Goal: Information Seeking & Learning: Check status

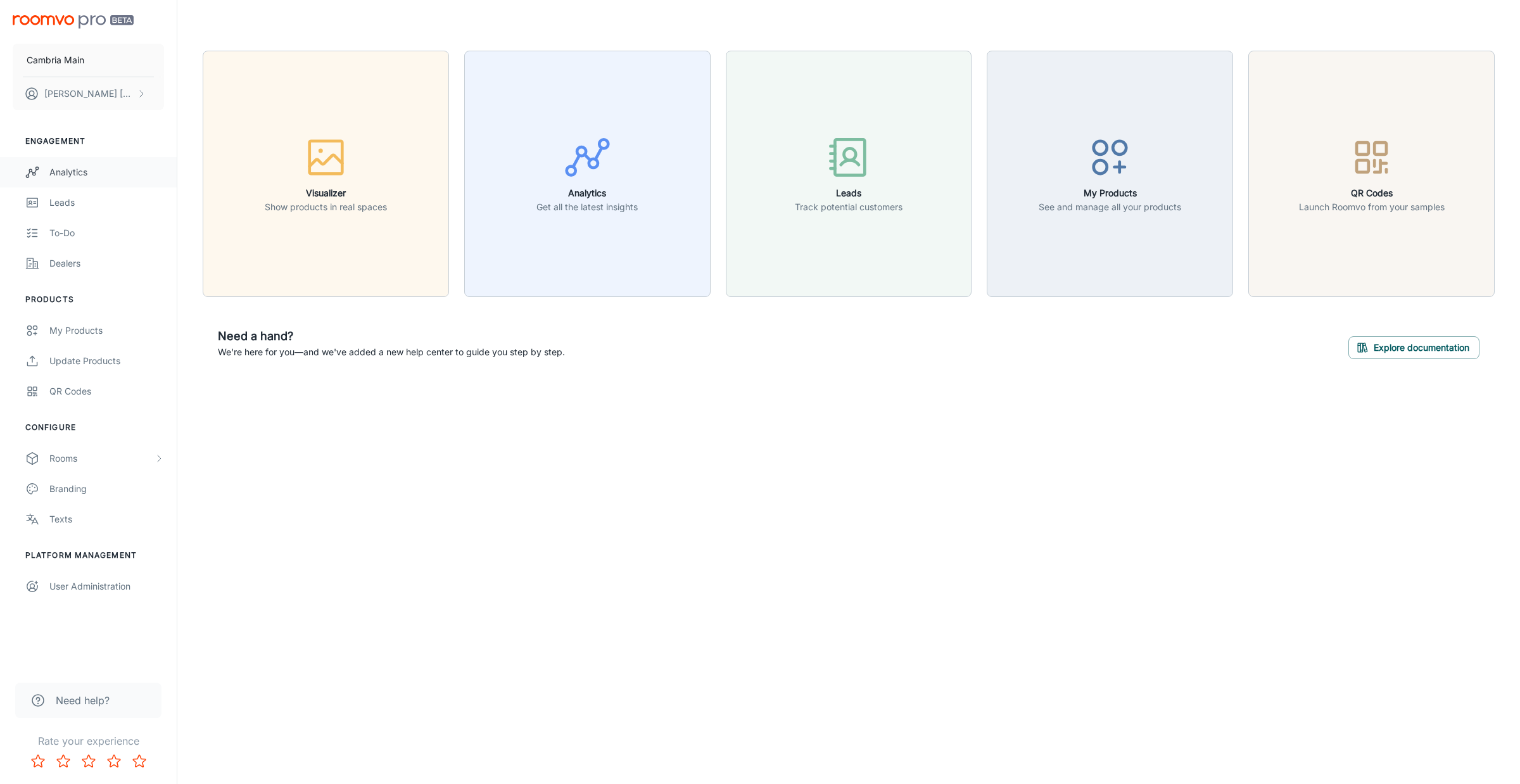
click at [77, 166] on div "Analytics" at bounding box center [106, 172] width 115 height 14
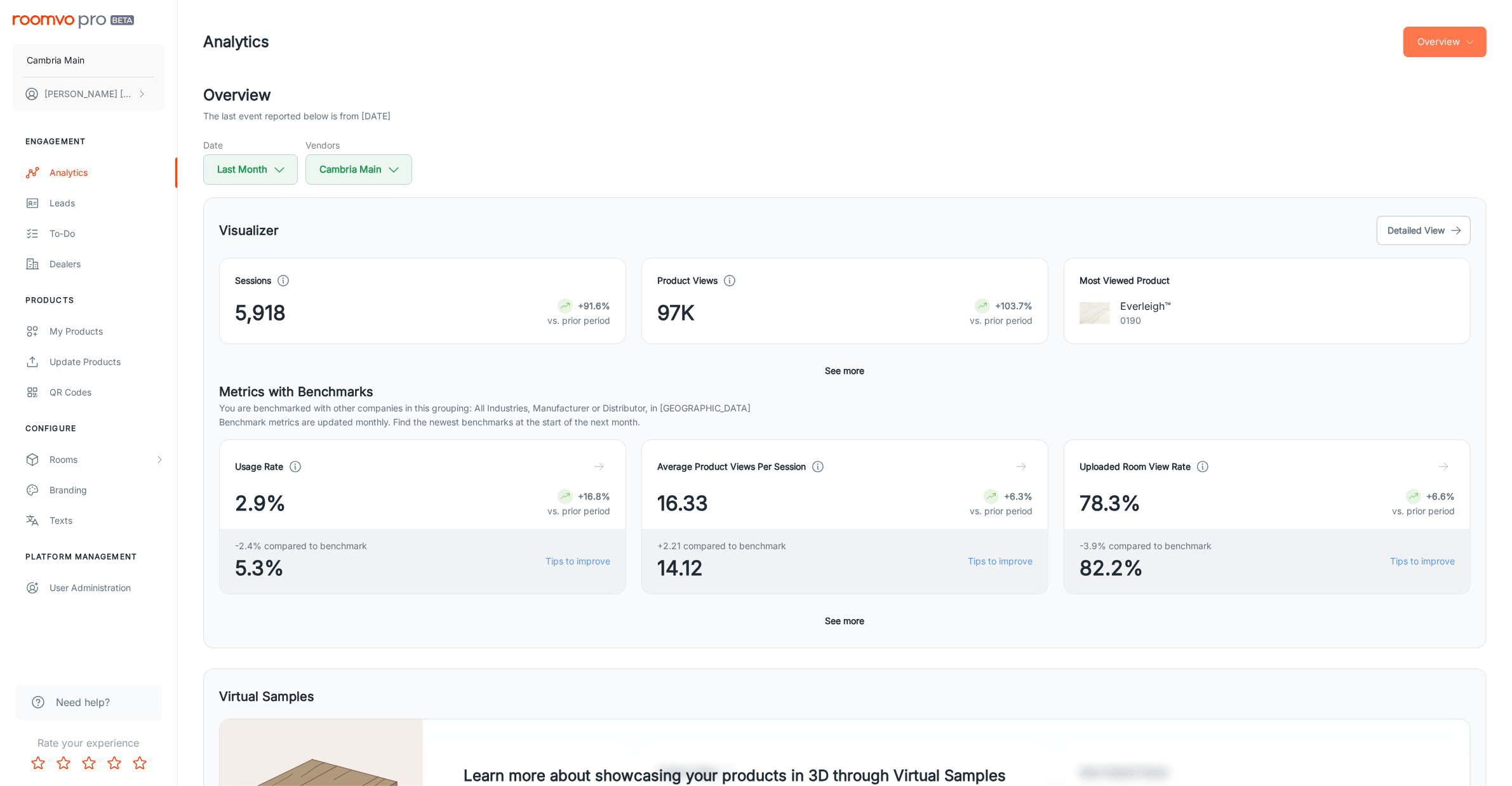
click at [1447, 52] on button "Overview" at bounding box center [1445, 42] width 83 height 30
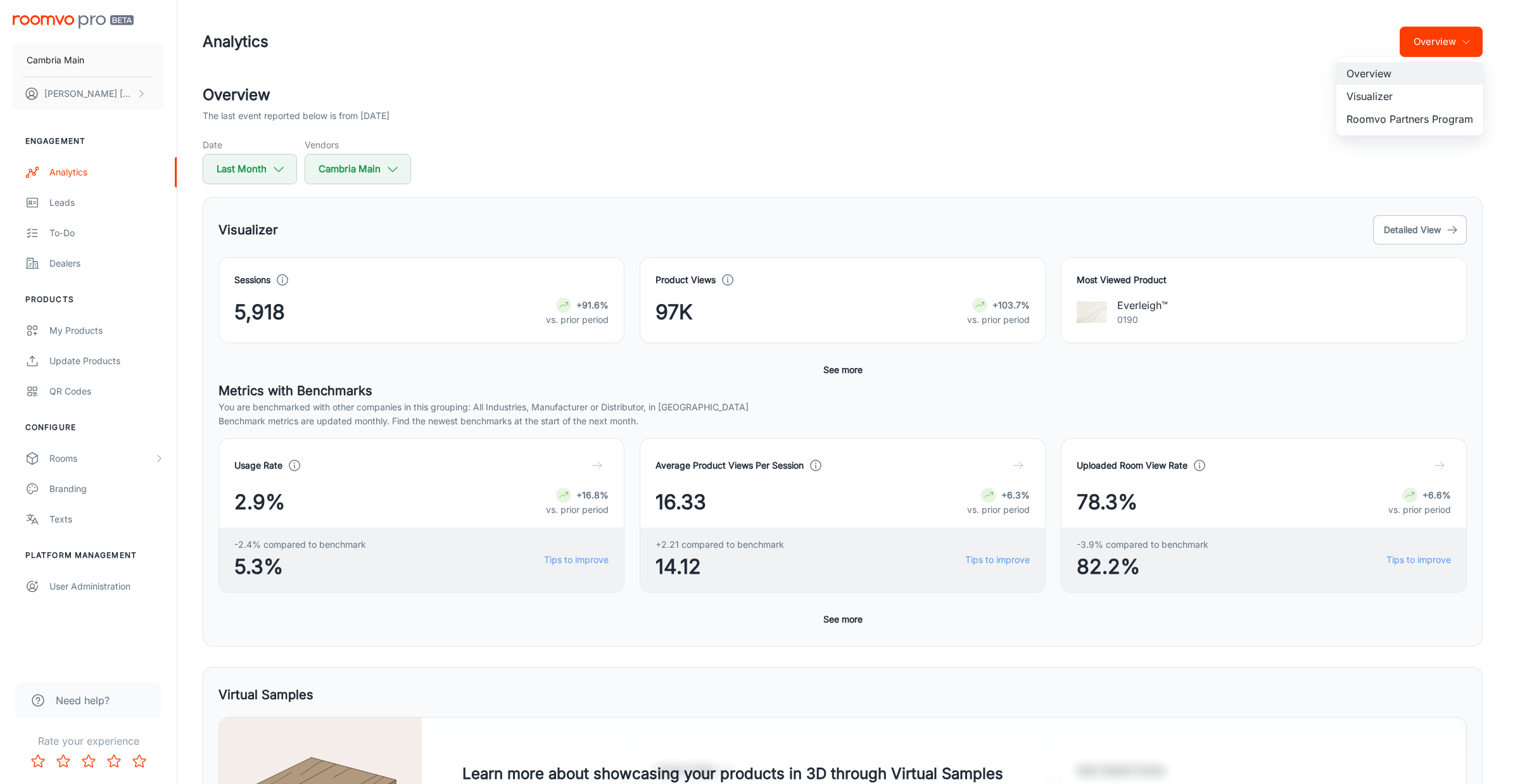
click at [1375, 96] on li "Visualizer" at bounding box center [1410, 97] width 147 height 23
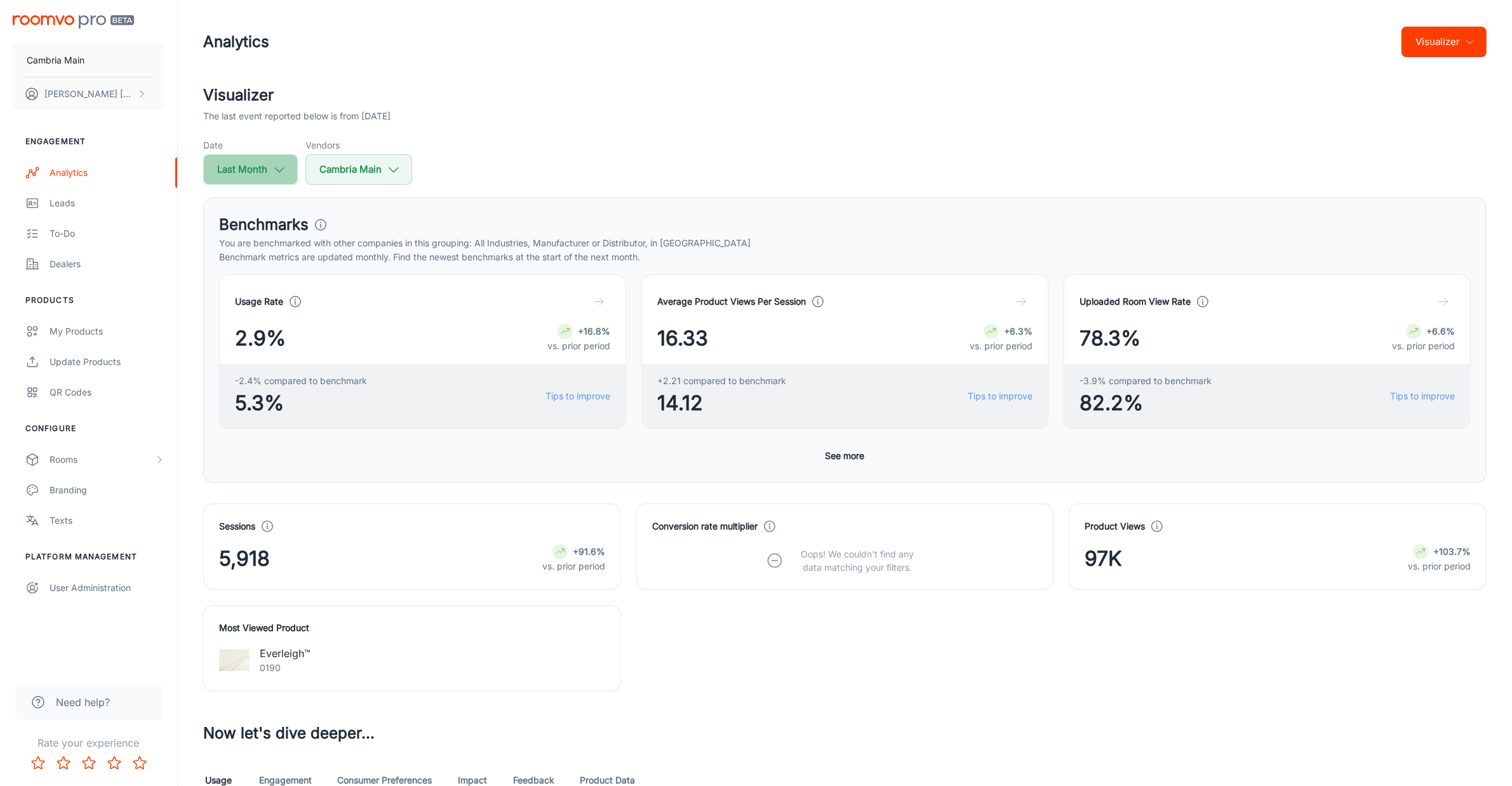
click at [263, 169] on button "Last Month" at bounding box center [250, 169] width 95 height 30
select select "7"
select select "2025"
select select "7"
select select "2025"
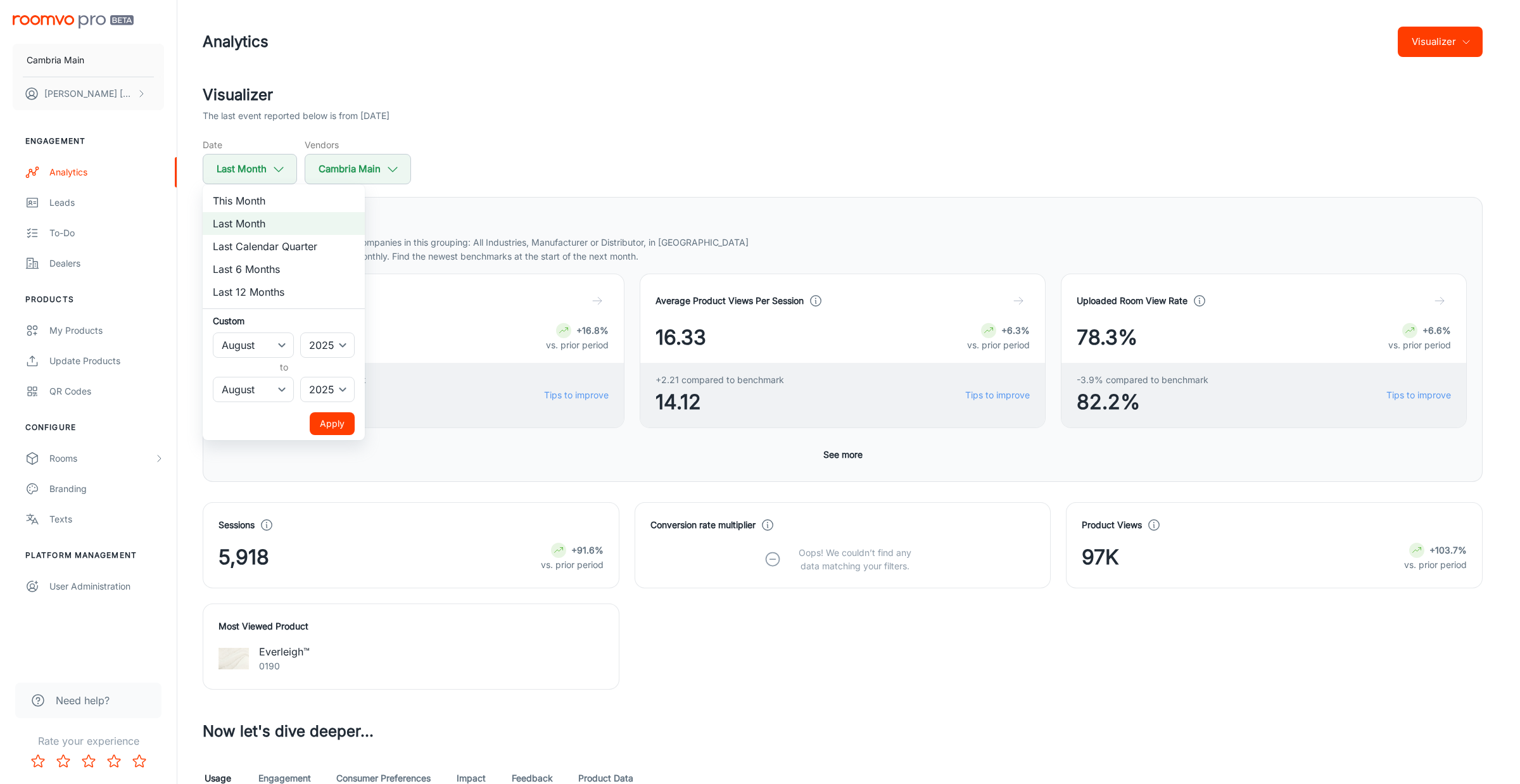
click at [260, 200] on li "This Month" at bounding box center [284, 201] width 162 height 23
select select "8"
click at [340, 422] on button "Apply" at bounding box center [332, 424] width 45 height 23
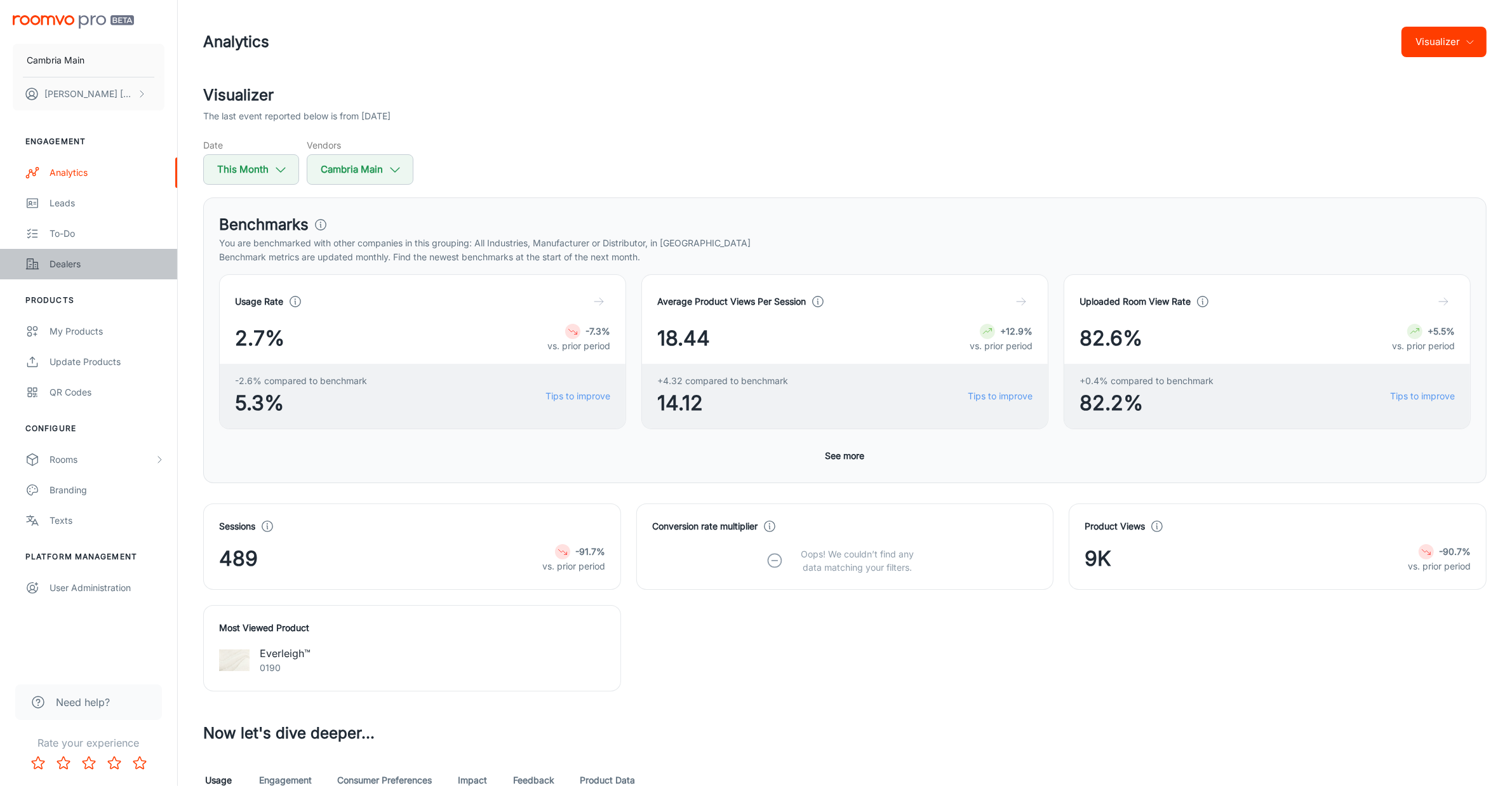
click at [59, 258] on div "Dealers" at bounding box center [106, 264] width 115 height 14
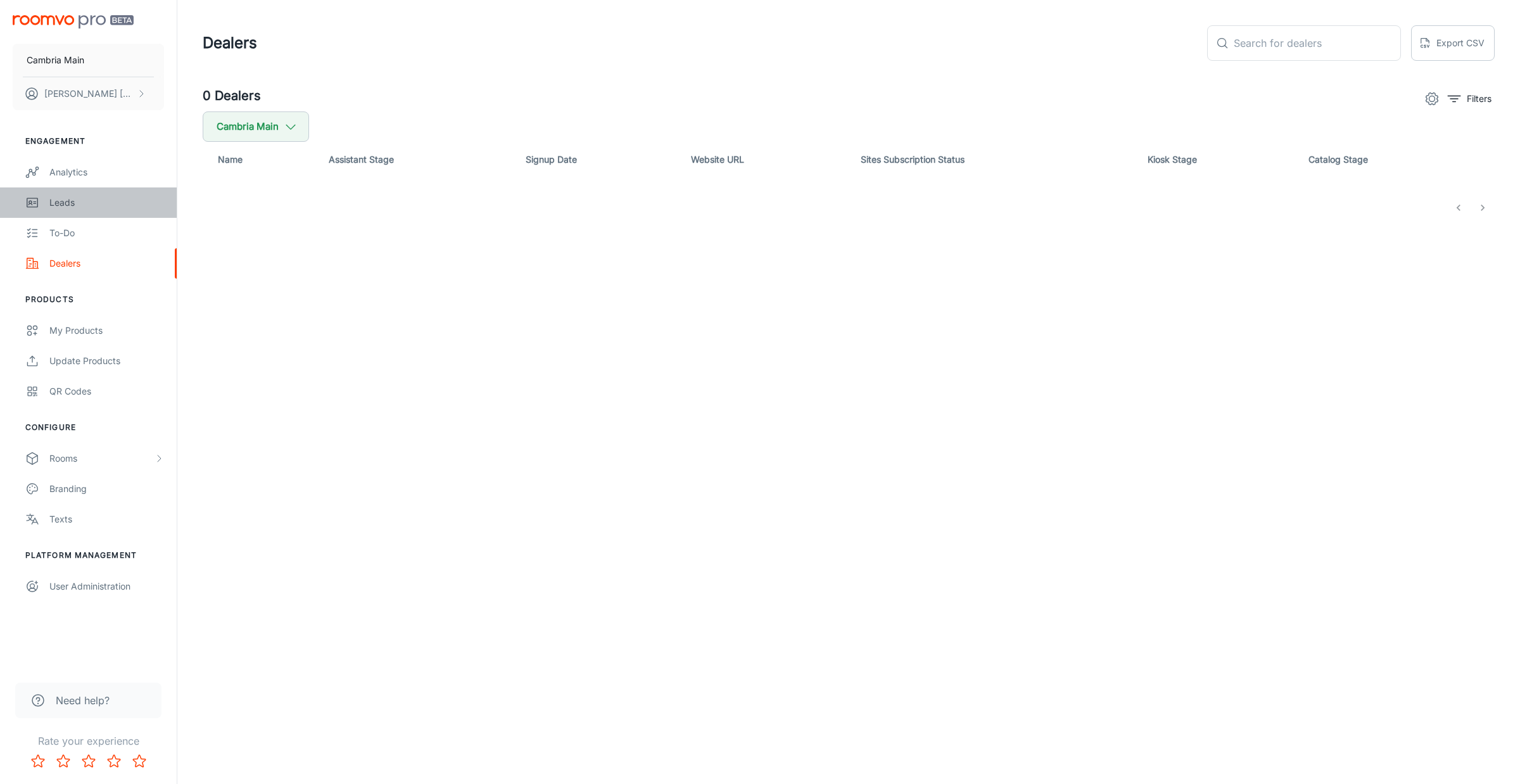
click at [69, 195] on div "Leads" at bounding box center [106, 202] width 115 height 14
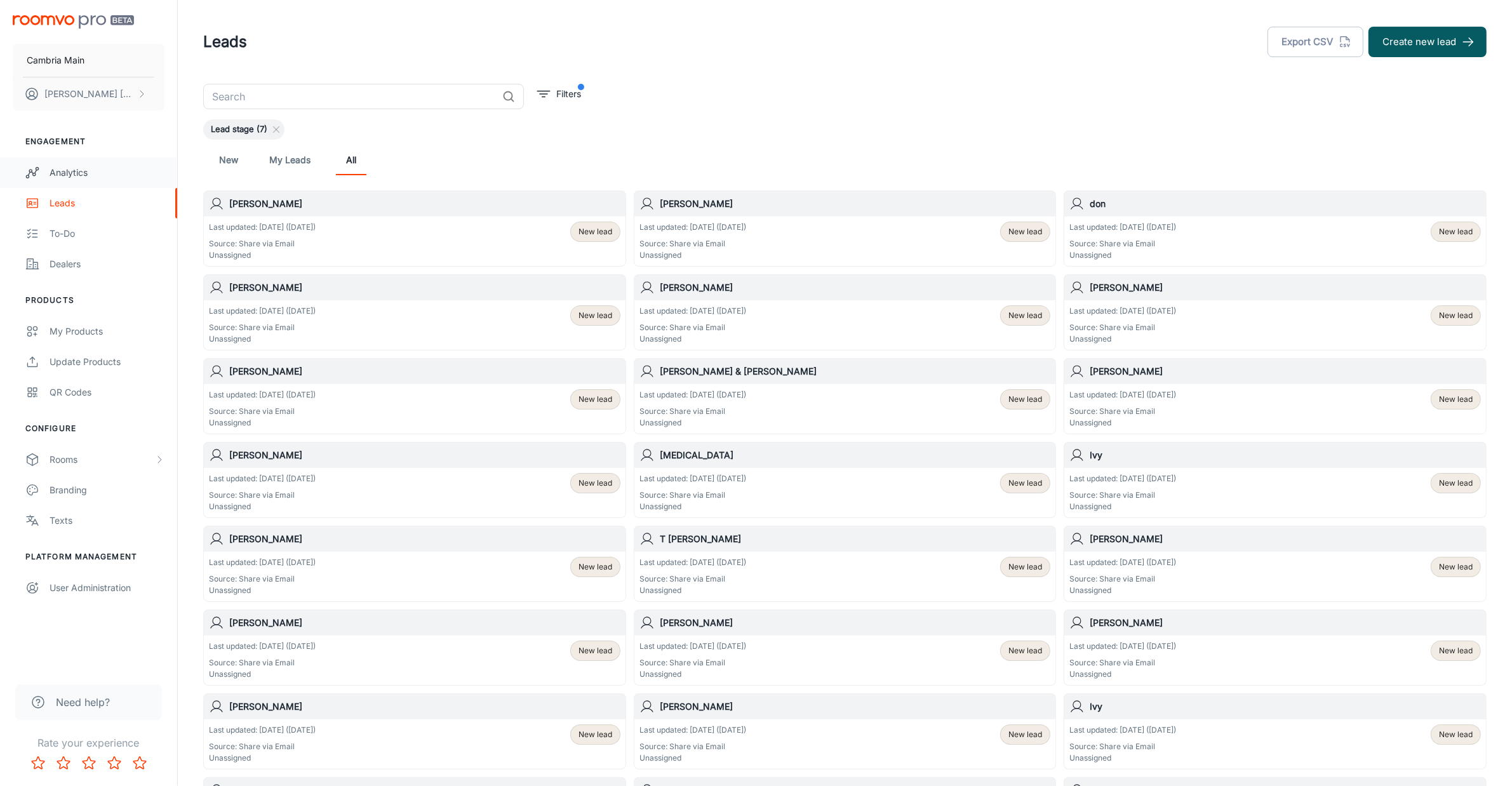
click at [64, 169] on div "Analytics" at bounding box center [106, 172] width 115 height 14
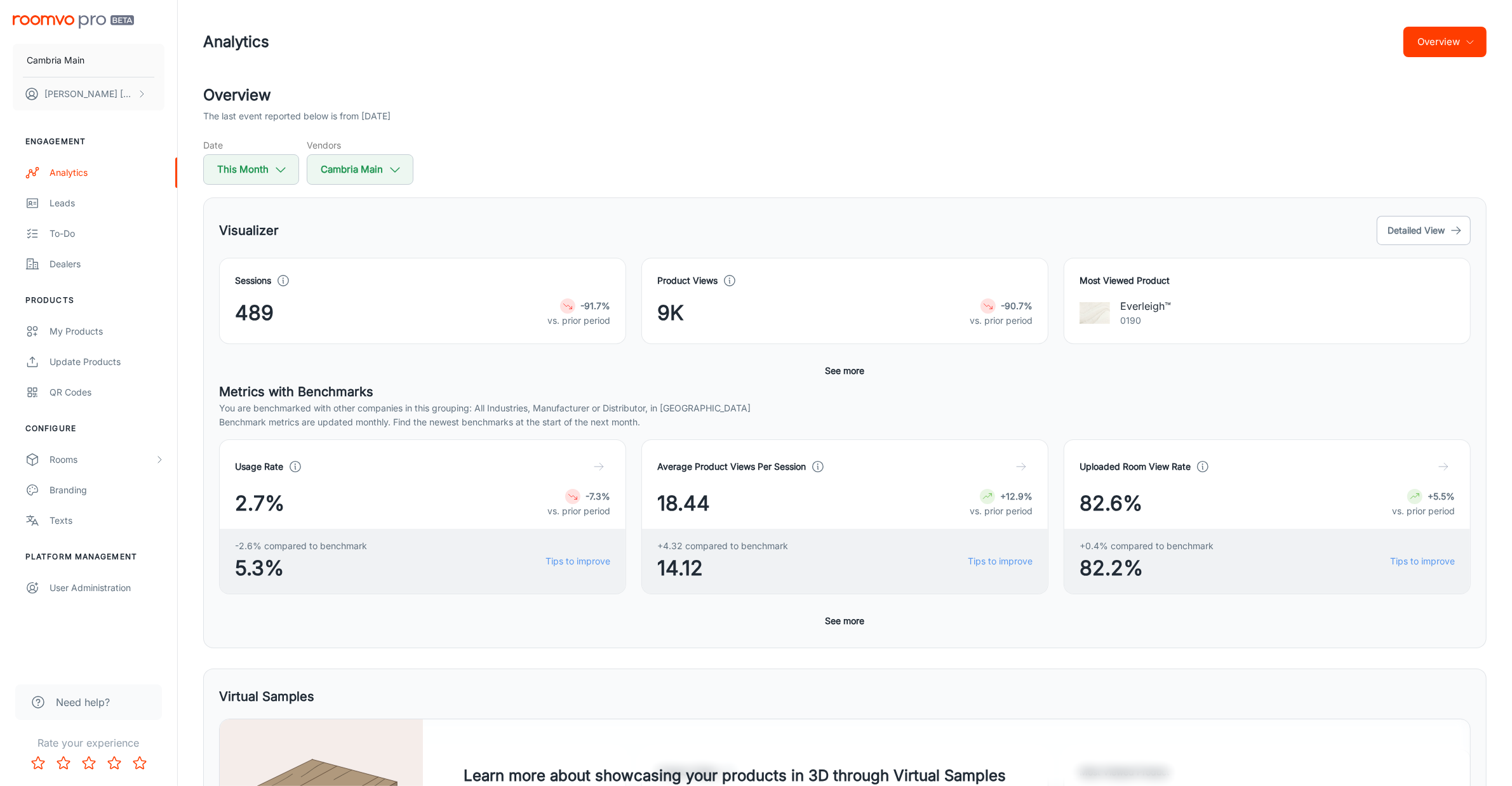
click at [1447, 29] on button "Overview" at bounding box center [1445, 42] width 83 height 30
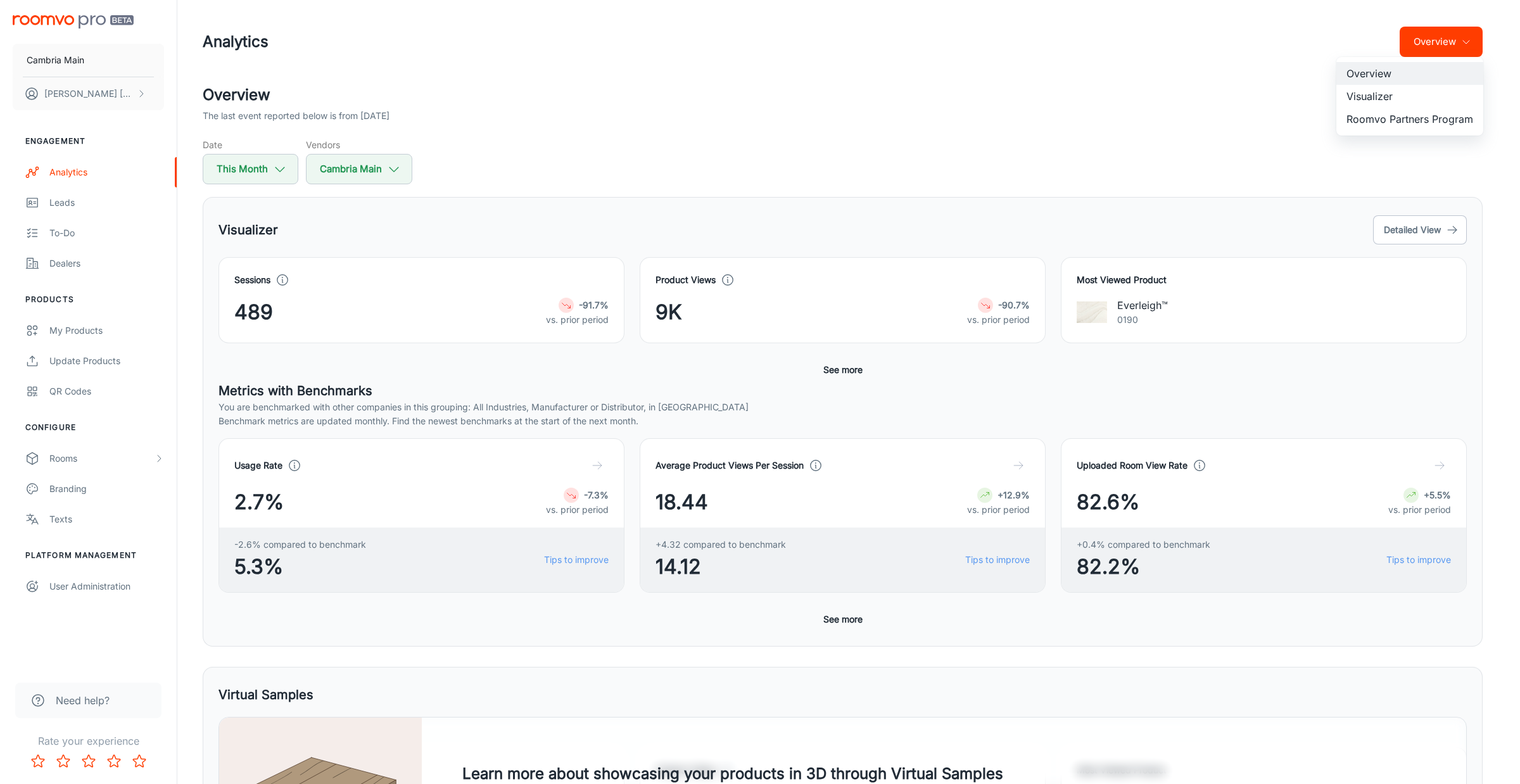
click at [1397, 125] on li "Roomvo Partners Program" at bounding box center [1410, 119] width 147 height 23
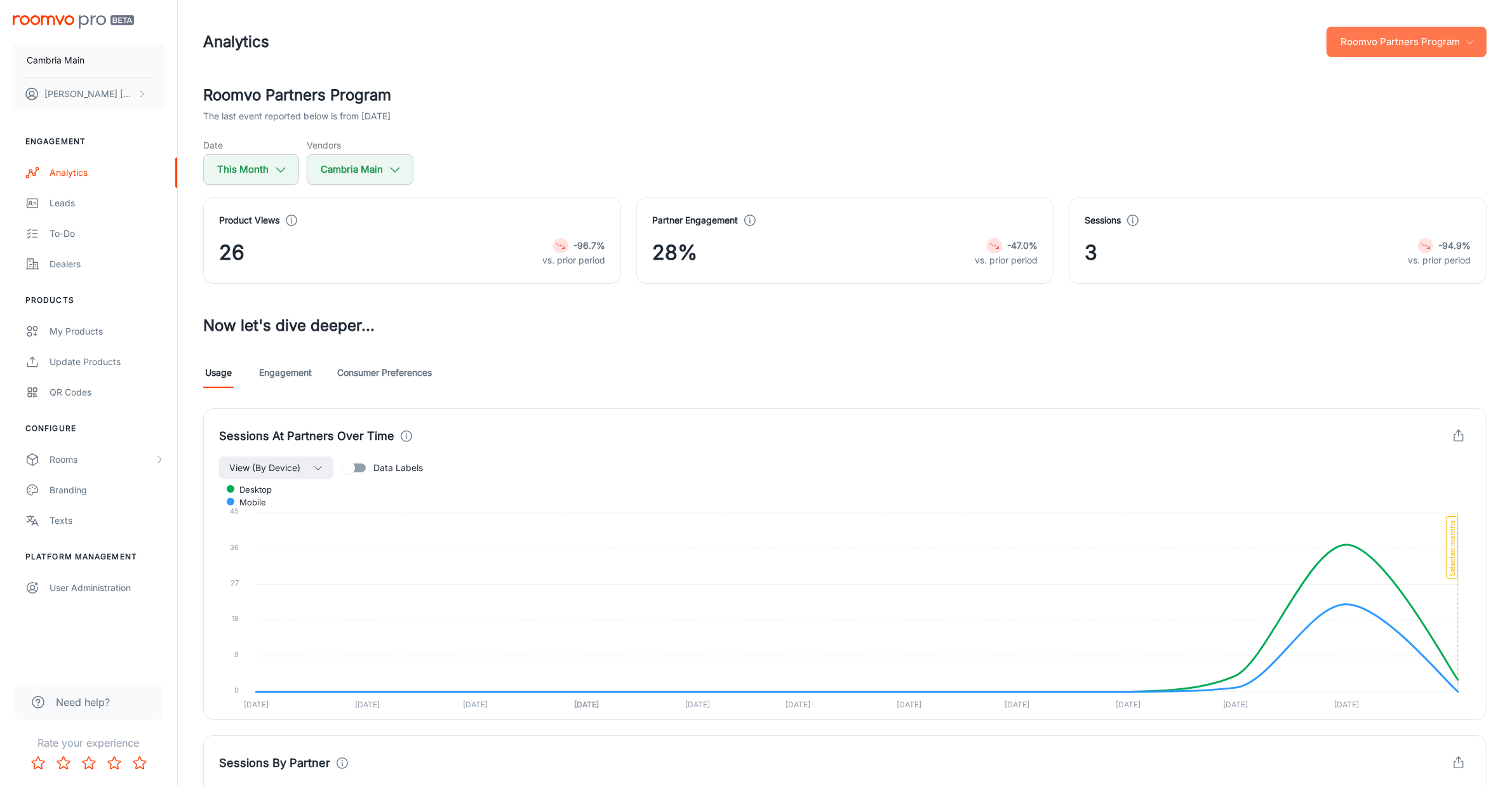
click at [1393, 40] on button "Roomvo Partners Program" at bounding box center [1406, 42] width 160 height 30
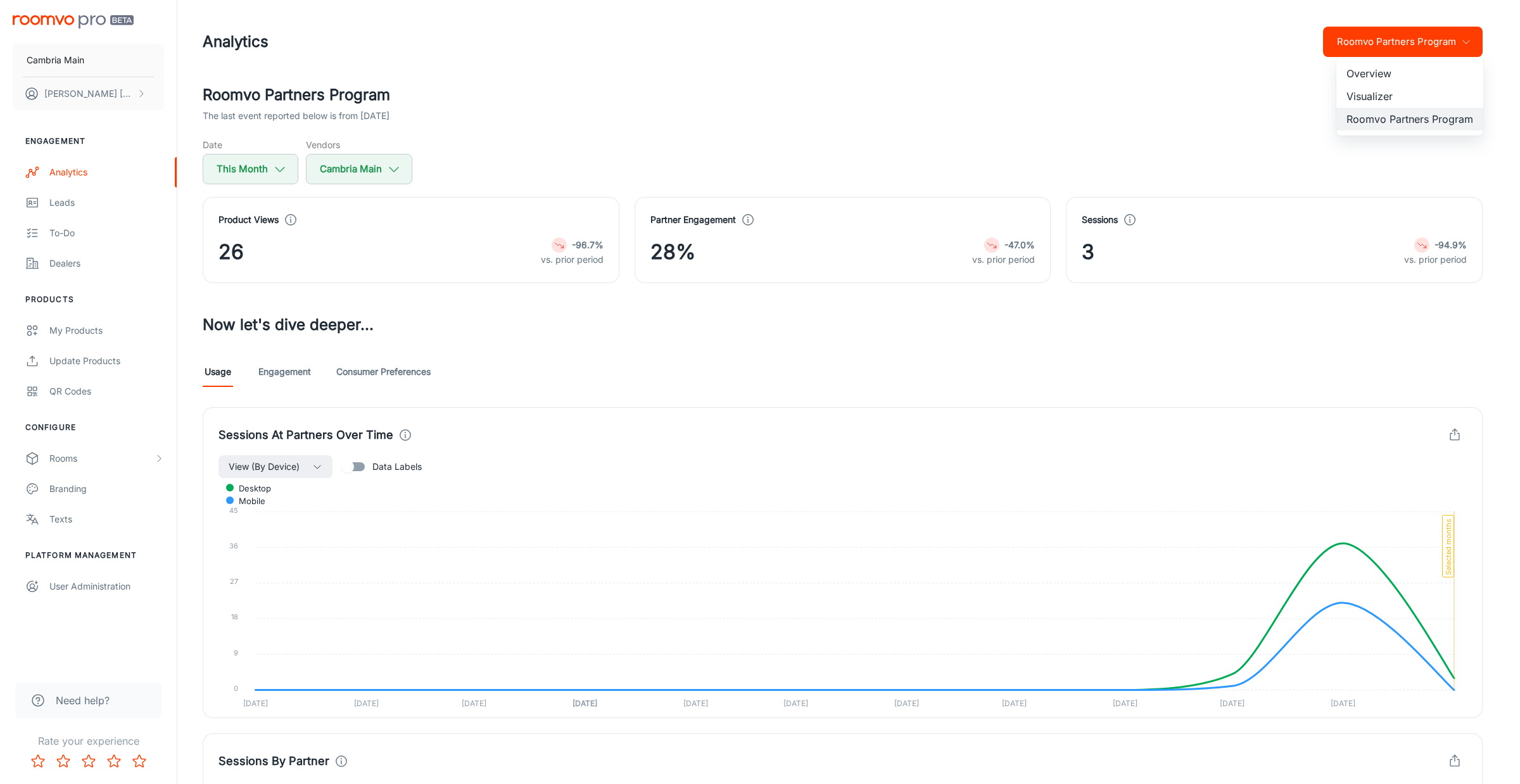
click at [1369, 94] on li "Visualizer" at bounding box center [1410, 97] width 147 height 23
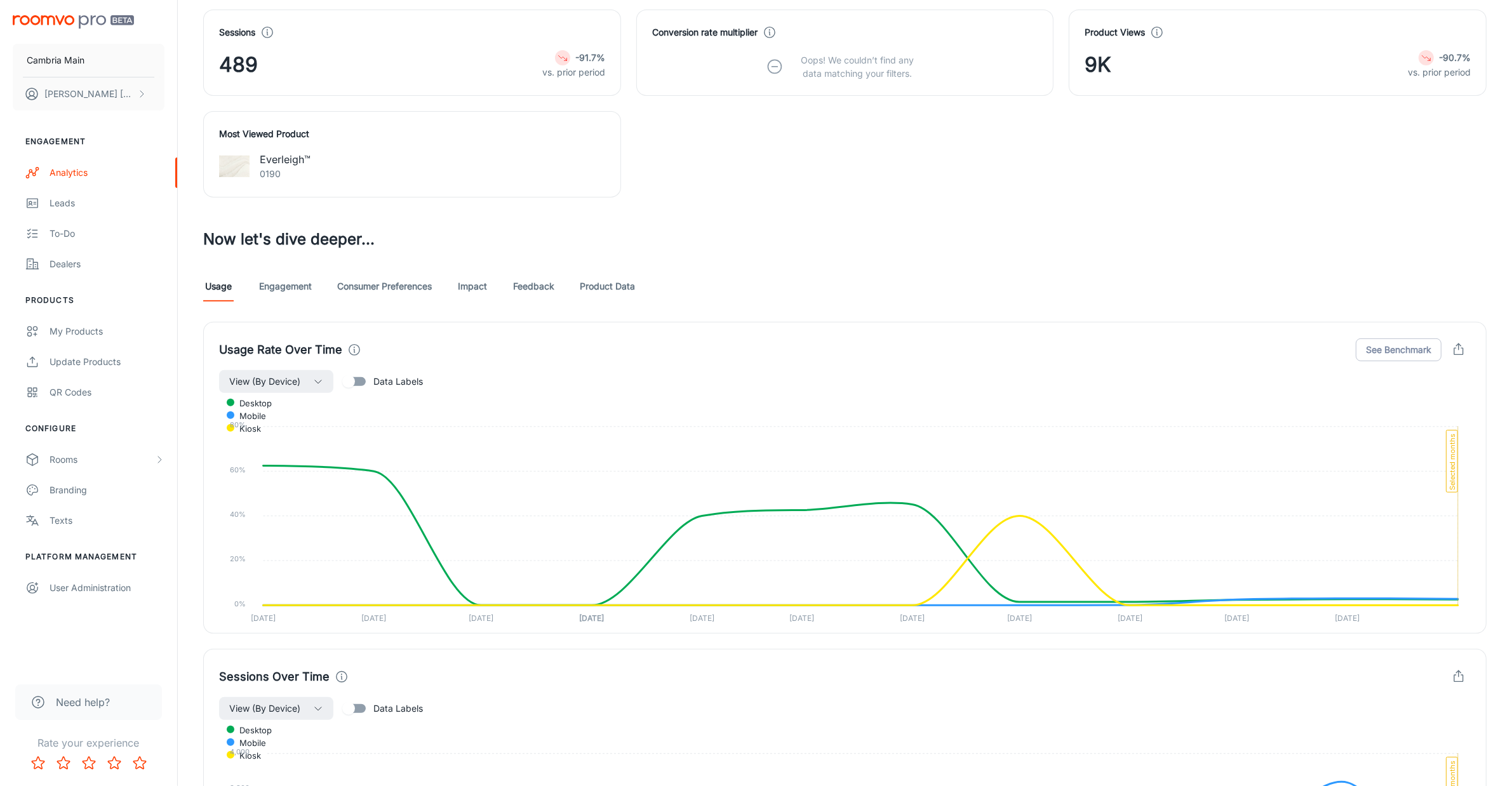
scroll to position [347, 0]
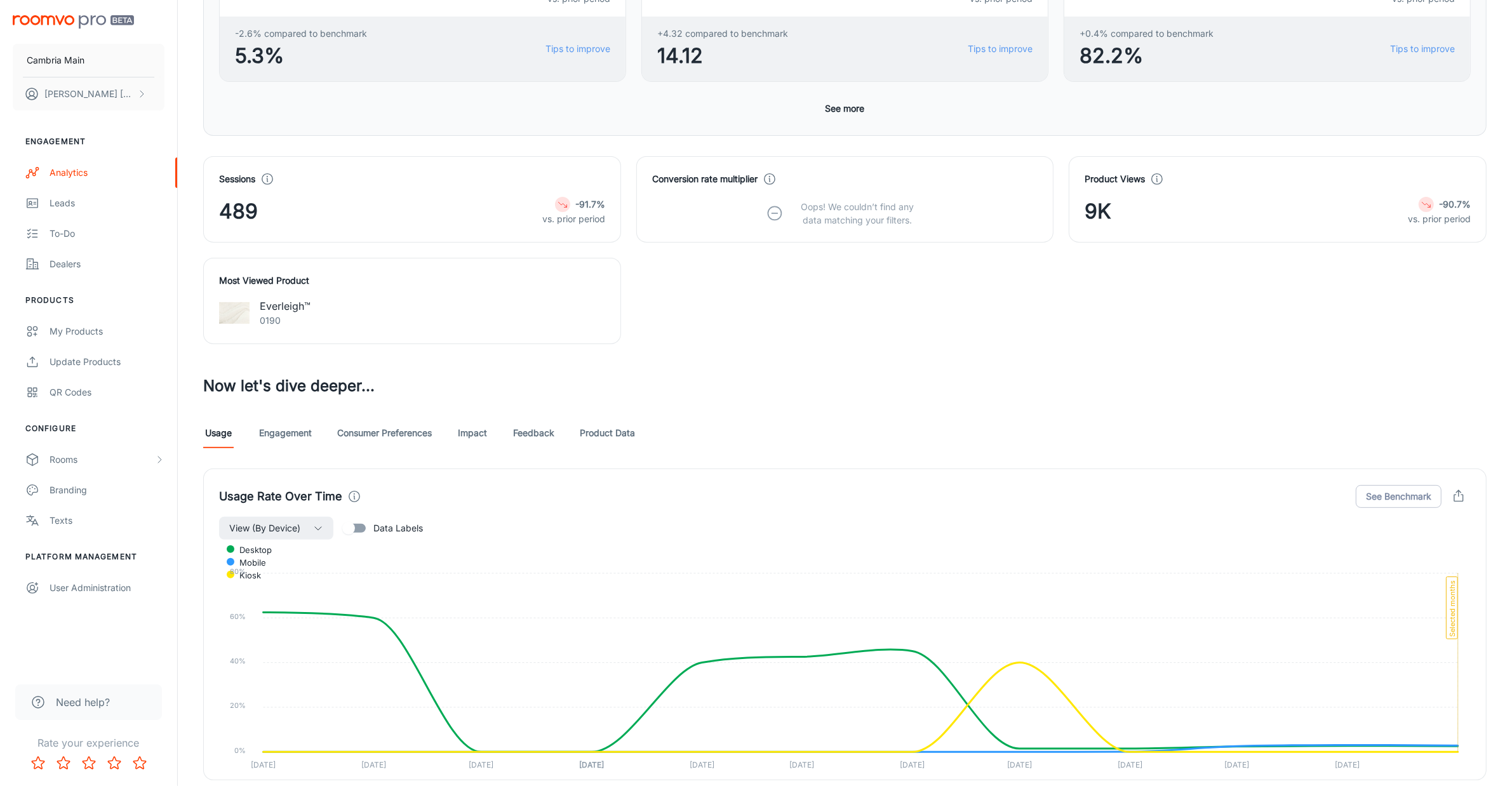
click at [546, 440] on link "Feedback" at bounding box center [533, 433] width 41 height 30
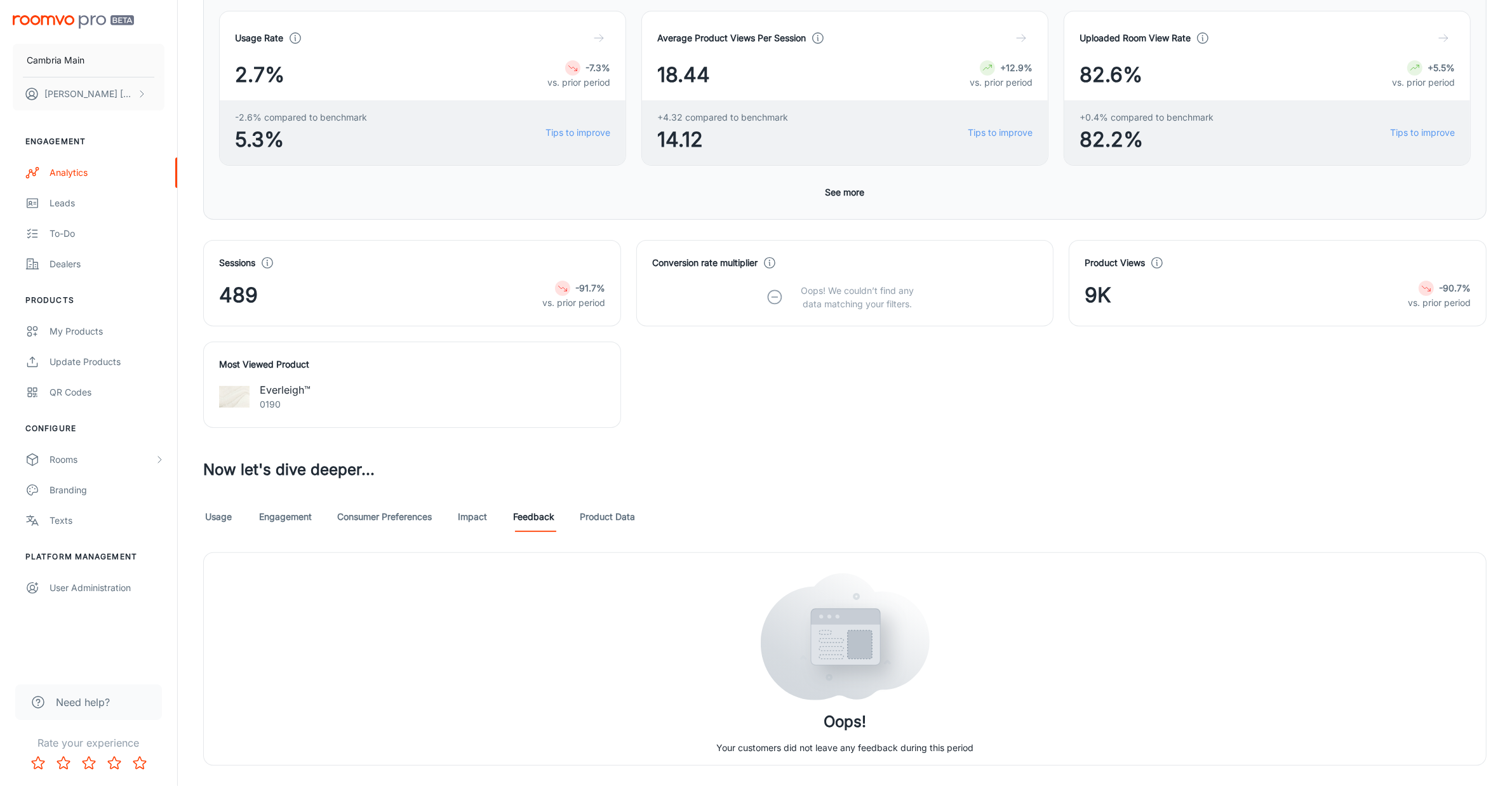
scroll to position [294, 0]
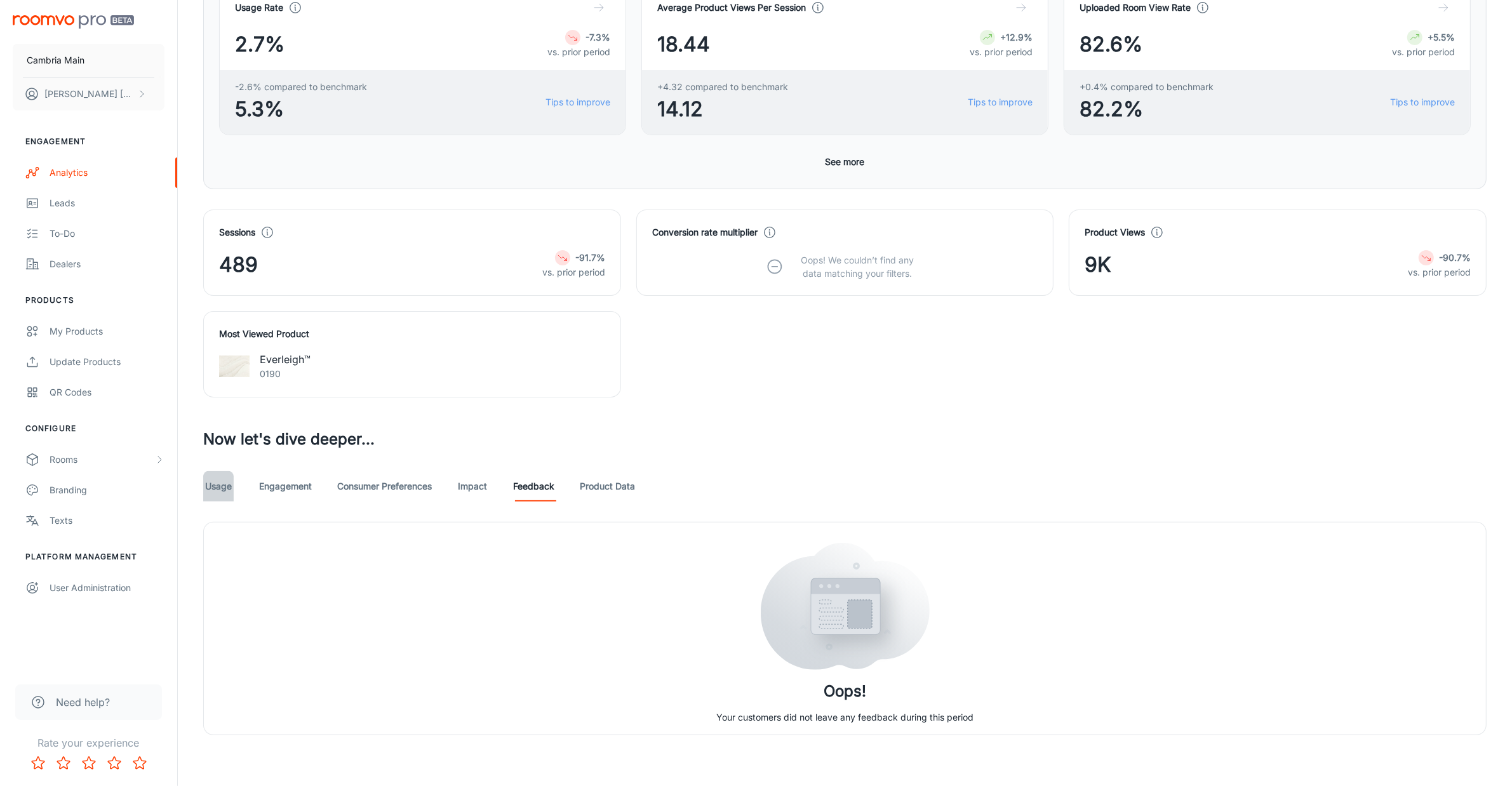
click at [211, 482] on link "Usage" at bounding box center [218, 486] width 30 height 30
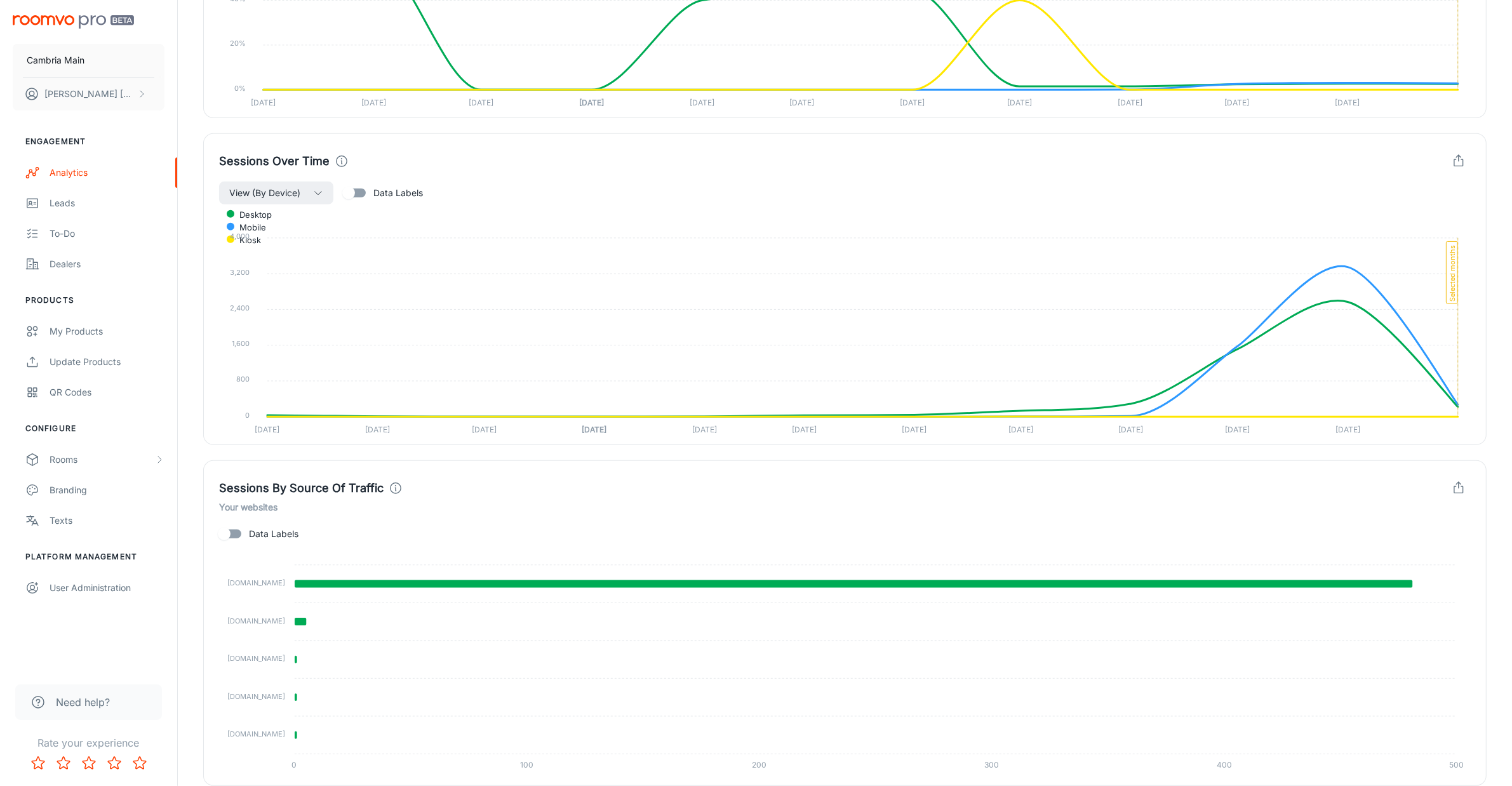
scroll to position [1061, 0]
